Goal: Book appointment/travel/reservation

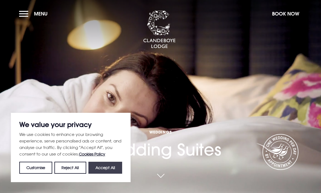
click at [107, 166] on button "Accept All" at bounding box center [105, 168] width 34 height 12
checkbox input "true"
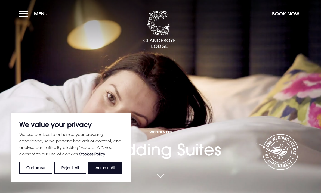
checkbox input "true"
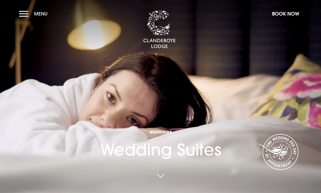
click at [25, 13] on button "Menu" at bounding box center [34, 14] width 31 height 12
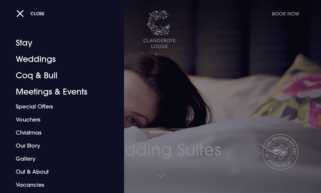
click at [286, 11] on div "Close" at bounding box center [166, 13] width 300 height 11
click at [288, 16] on div "Close" at bounding box center [166, 13] width 300 height 11
click at [295, 15] on div "Close" at bounding box center [166, 13] width 300 height 11
click at [283, 14] on div "Close" at bounding box center [166, 13] width 300 height 11
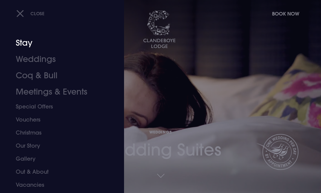
click at [30, 48] on link "Stay" at bounding box center [58, 43] width 85 height 16
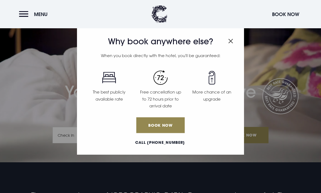
scroll to position [30, 0]
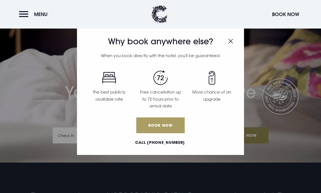
click at [168, 123] on link "Book Now" at bounding box center [160, 125] width 48 height 16
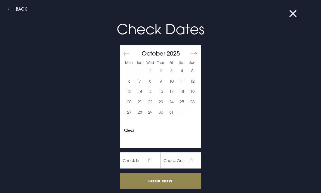
click at [191, 57] on button "Move forward to switch to the next month." at bounding box center [193, 53] width 7 height 11
click at [193, 55] on button "Move forward to switch to the next month." at bounding box center [193, 53] width 7 height 11
click at [196, 54] on button "Move forward to switch to the next month." at bounding box center [193, 53] width 7 height 11
click at [196, 51] on button "Move forward to switch to the next month." at bounding box center [193, 53] width 7 height 11
click at [197, 52] on button "Move forward to switch to the next month." at bounding box center [193, 53] width 7 height 11
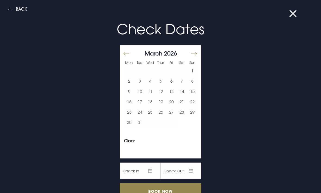
click at [196, 51] on button "Move forward to switch to the next month." at bounding box center [193, 53] width 7 height 11
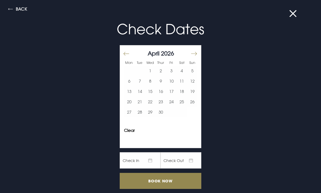
click at [197, 52] on button "Move forward to switch to the next month." at bounding box center [193, 53] width 7 height 11
click at [197, 49] on button "Move forward to switch to the next month." at bounding box center [193, 53] width 7 height 11
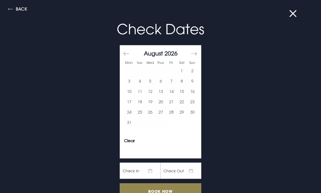
click at [197, 51] on div "August 2026" at bounding box center [160, 53] width 73 height 8
click at [200, 51] on div "August 2026 1 2 3 4 5 6 7 8 9 10 11 12 13 14 15 16 17 18 19 20 21 22 23 24 25 2…" at bounding box center [161, 90] width 82 height 91
click at [196, 53] on button "Move forward to switch to the next month." at bounding box center [193, 53] width 7 height 11
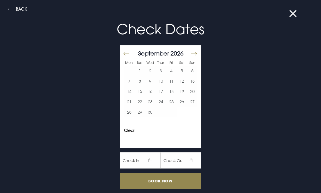
click at [196, 53] on button "Move forward to switch to the next month." at bounding box center [193, 53] width 7 height 11
click at [194, 53] on button "Move forward to switch to the next month." at bounding box center [193, 53] width 7 height 11
click at [193, 52] on button "Move forward to switch to the next month." at bounding box center [193, 53] width 7 height 11
click at [194, 52] on button "Move forward to switch to the next month." at bounding box center [193, 53] width 7 height 11
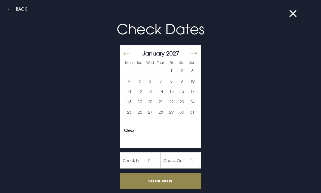
click at [197, 52] on button "Move forward to switch to the next month." at bounding box center [193, 53] width 7 height 11
click at [197, 52] on div at bounding box center [197, 56] width 8 height 8
click at [195, 54] on button "Move forward to switch to the next month." at bounding box center [193, 53] width 7 height 11
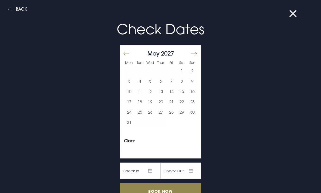
click at [194, 54] on button "Move forward to switch to the next month." at bounding box center [193, 53] width 7 height 11
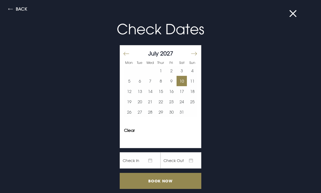
click at [186, 82] on button "10" at bounding box center [181, 81] width 11 height 10
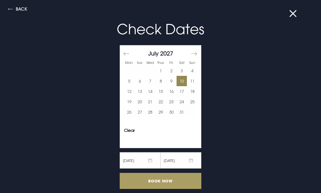
click at [174, 179] on input "Book Now" at bounding box center [161, 181] width 82 height 16
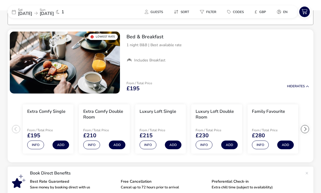
scroll to position [44, 0]
